Goal: Information Seeking & Learning: Learn about a topic

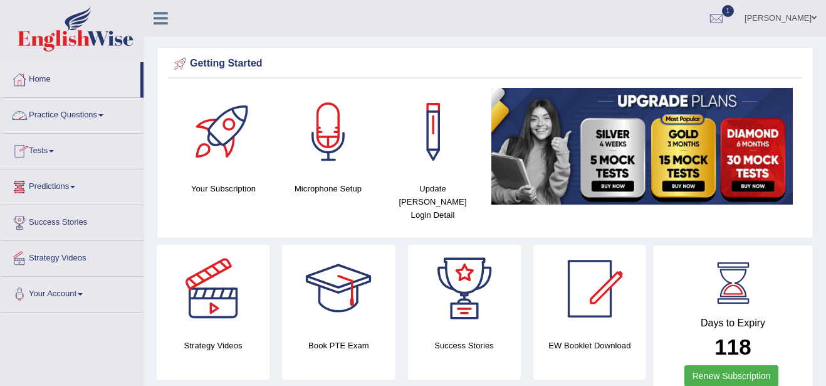
click at [100, 114] on link "Practice Questions" at bounding box center [72, 113] width 143 height 31
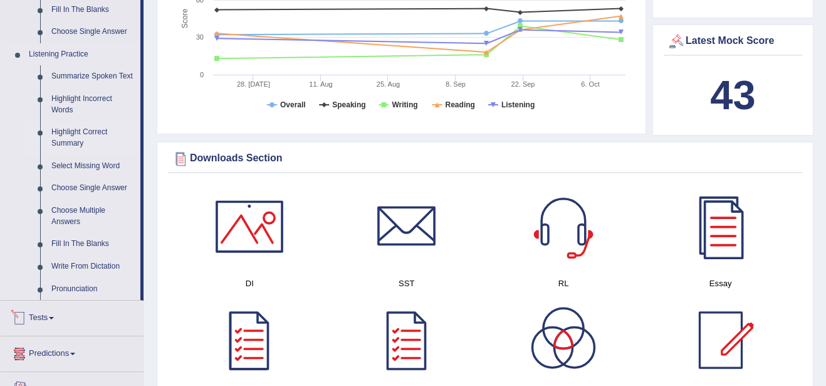
scroll to position [502, 0]
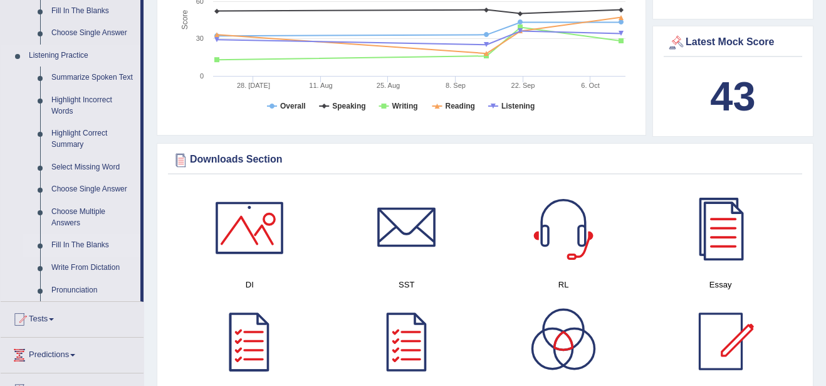
click at [73, 240] on link "Fill In The Blanks" at bounding box center [93, 245] width 95 height 23
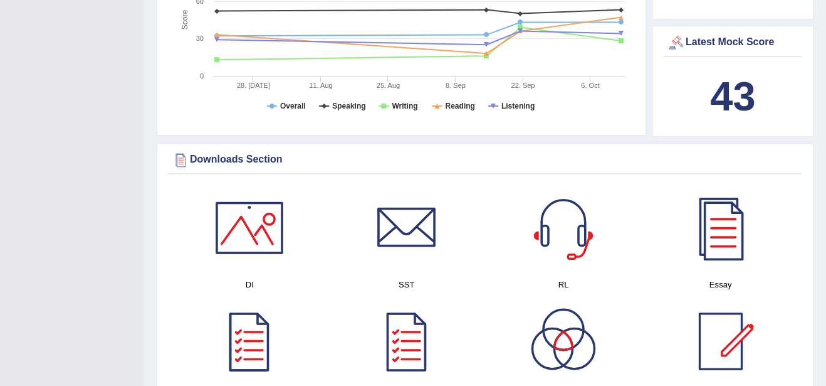
scroll to position [213, 0]
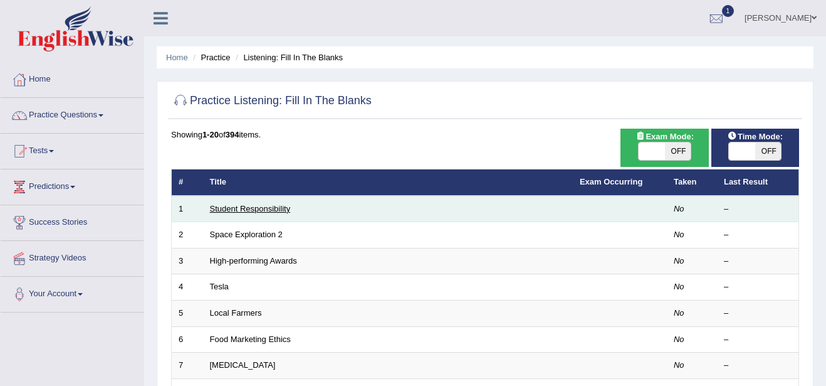
click at [248, 211] on link "Student Responsibility" at bounding box center [250, 208] width 81 height 9
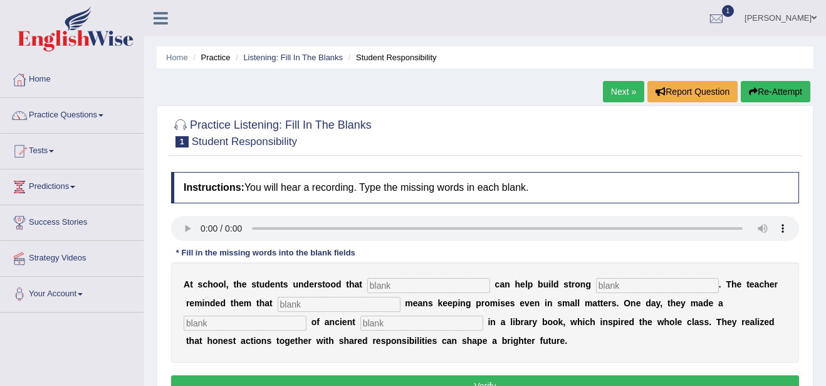
click at [400, 283] on input "text" at bounding box center [428, 285] width 123 height 15
type input "responsibilities"
click at [596, 283] on input "text" at bounding box center [657, 285] width 123 height 15
click at [596, 284] on input "comunity" at bounding box center [657, 285] width 123 height 15
type input "community"
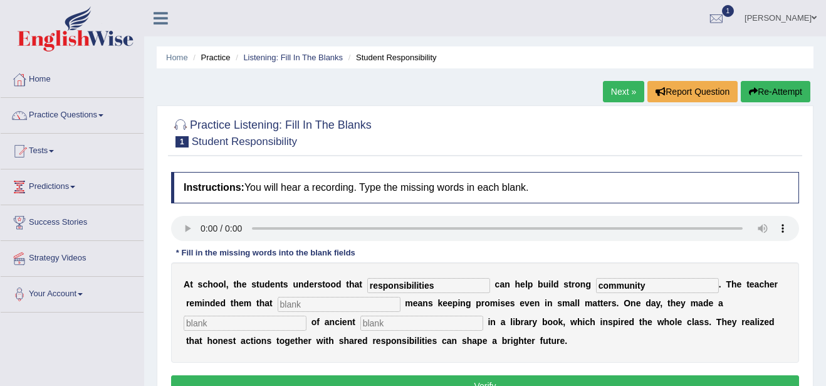
click at [307, 315] on input "text" at bounding box center [245, 322] width 123 height 15
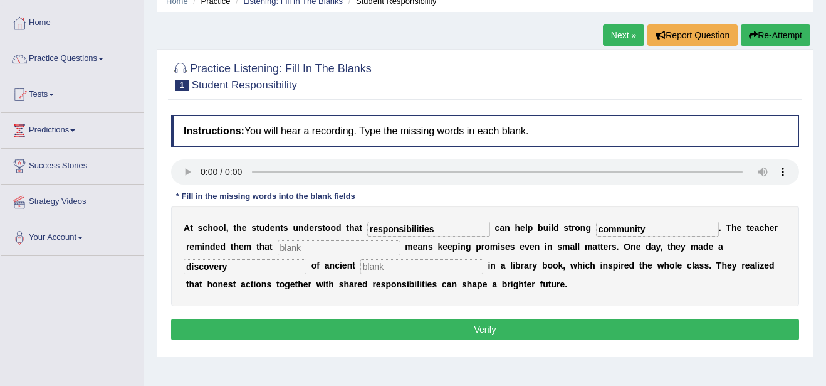
scroll to position [125, 0]
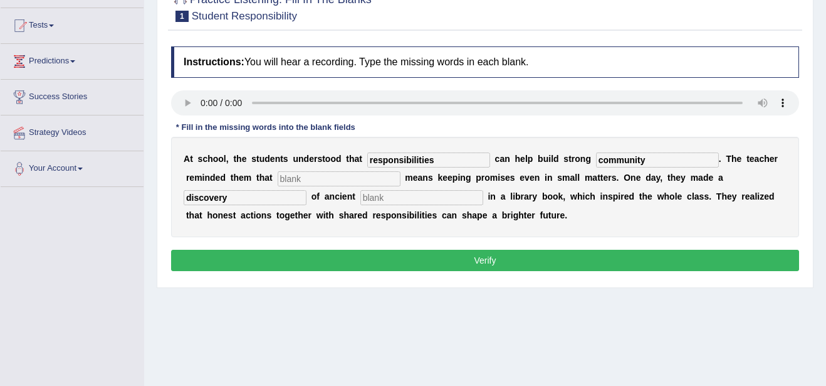
type input "discovery"
click at [278, 181] on input "text" at bounding box center [339, 178] width 123 height 15
type input "ki"
click at [360, 197] on input "text" at bounding box center [421, 197] width 123 height 15
type input "mo"
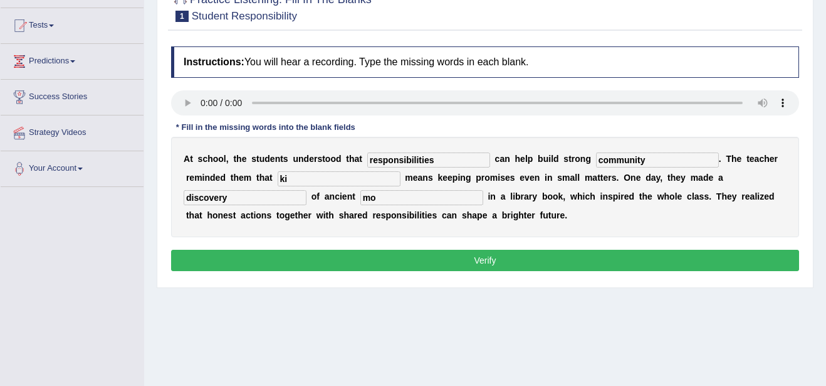
click at [542, 264] on button "Verify" at bounding box center [485, 260] width 628 height 21
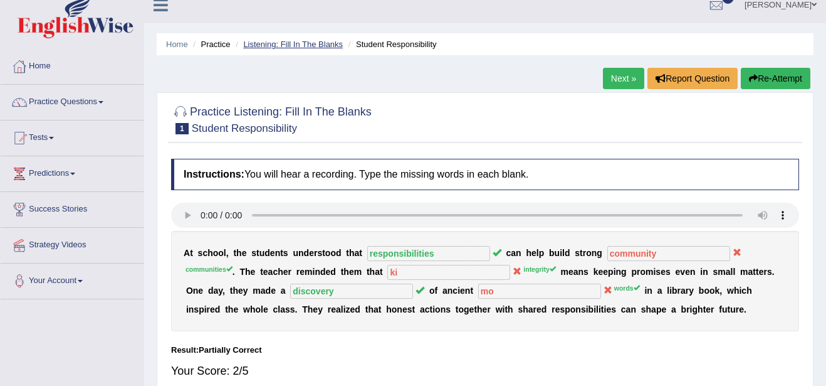
scroll to position [0, 0]
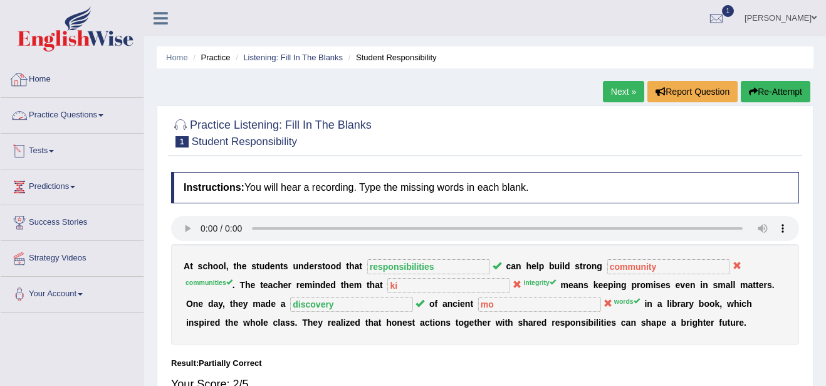
click at [50, 79] on link "Home" at bounding box center [72, 77] width 143 height 31
